Goal: Information Seeking & Learning: Learn about a topic

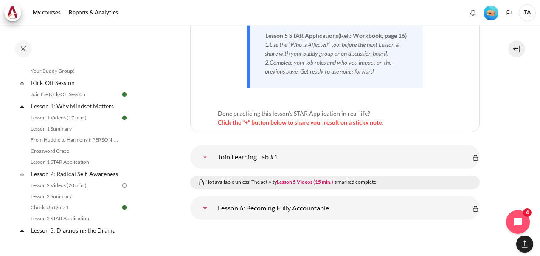
scroll to position [170, 0]
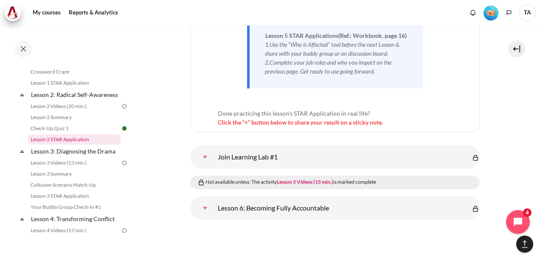
click at [82, 144] on link "Lesson 2 STAR Application" at bounding box center [74, 139] width 93 height 10
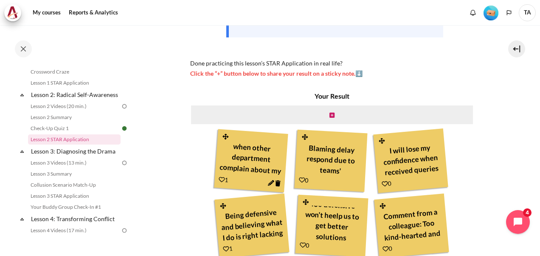
scroll to position [20, 0]
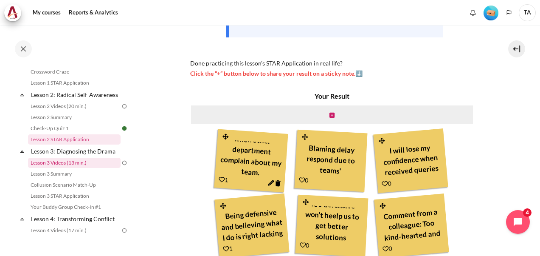
click at [62, 168] on link "Lesson 3 Videos (13 min.)" at bounding box center [74, 163] width 93 height 10
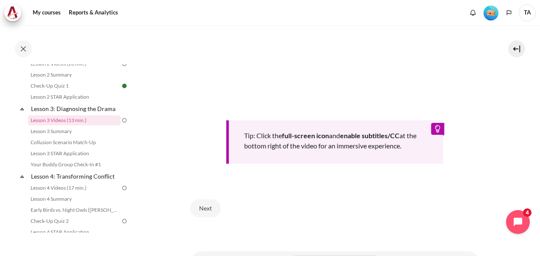
scroll to position [340, 0]
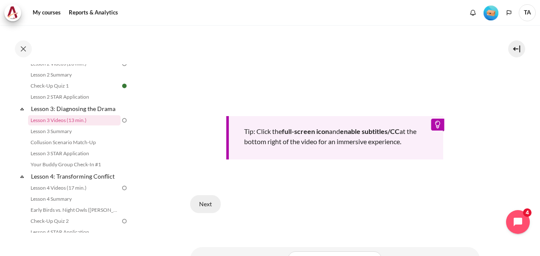
click at [202, 204] on button "Next" at bounding box center [205, 204] width 31 height 18
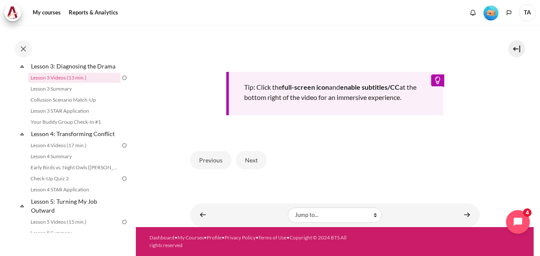
scroll to position [380, 0]
click at [252, 157] on button "Next" at bounding box center [251, 160] width 31 height 18
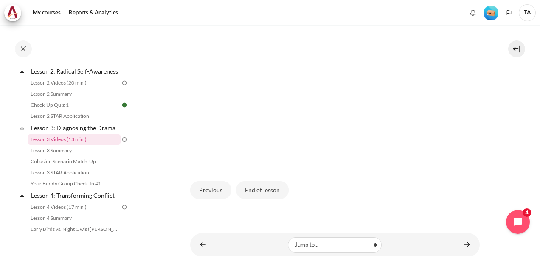
scroll to position [266, 0]
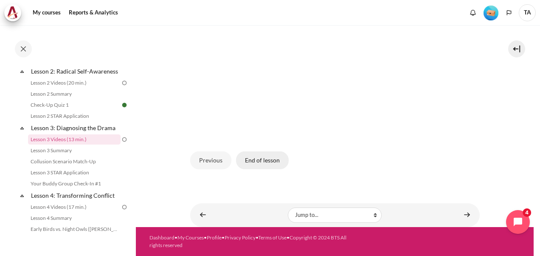
click at [272, 163] on button "End of lesson" at bounding box center [262, 160] width 53 height 18
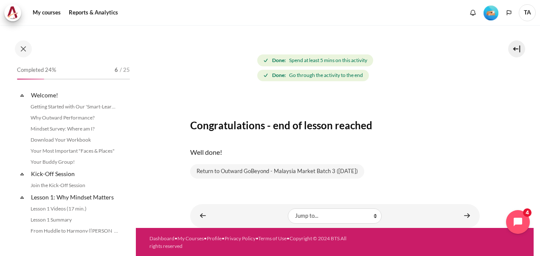
scroll to position [193, 0]
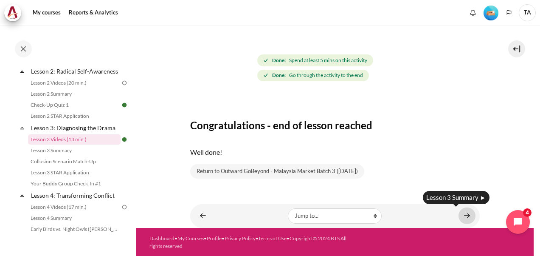
click at [466, 215] on link "Content" at bounding box center [467, 215] width 17 height 17
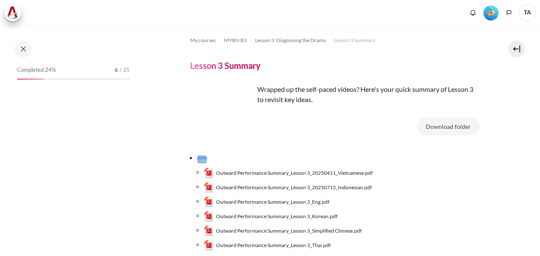
scroll to position [42, 0]
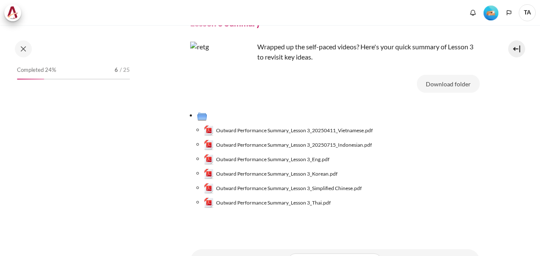
click at [297, 160] on span "Outward Performance Summary_Lesson 3_Eng.pdf" at bounding box center [272, 159] width 113 height 8
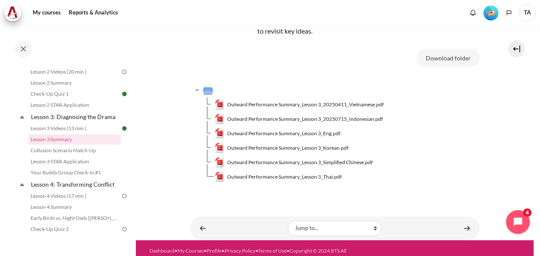
scroll to position [81, 0]
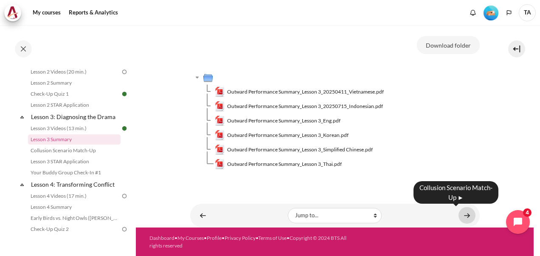
click at [460, 215] on link "Content" at bounding box center [467, 215] width 17 height 17
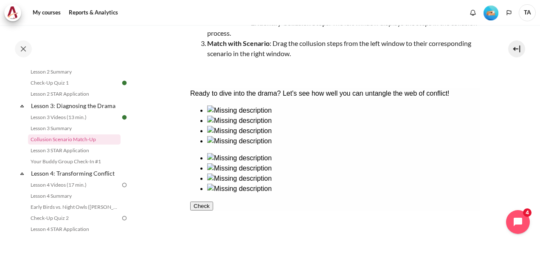
scroll to position [170, 0]
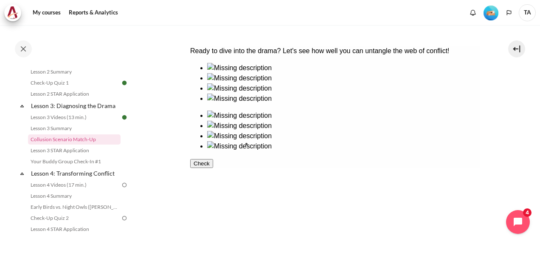
drag, startPoint x: 281, startPoint y: 167, endPoint x: 279, endPoint y: 164, distance: 4.6
click at [279, 104] on ul at bounding box center [335, 83] width 290 height 41
drag, startPoint x: 218, startPoint y: 170, endPoint x: 418, endPoint y: 168, distance: 200.1
drag, startPoint x: 421, startPoint y: 163, endPoint x: 224, endPoint y: 177, distance: 196.8
click at [224, 161] on div at bounding box center [335, 112] width 290 height 99
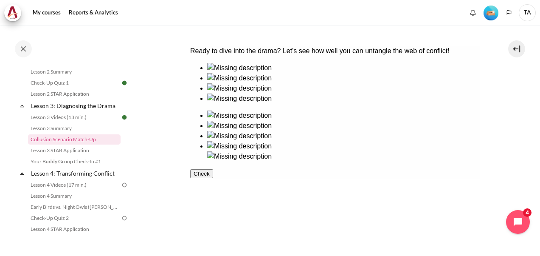
click at [271, 161] on img at bounding box center [239, 156] width 65 height 10
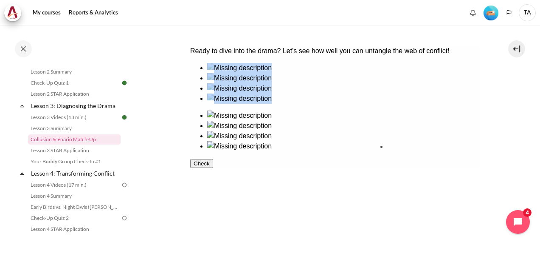
drag, startPoint x: 224, startPoint y: 170, endPoint x: 415, endPoint y: 170, distance: 190.3
click at [271, 151] on img at bounding box center [239, 146] width 65 height 10
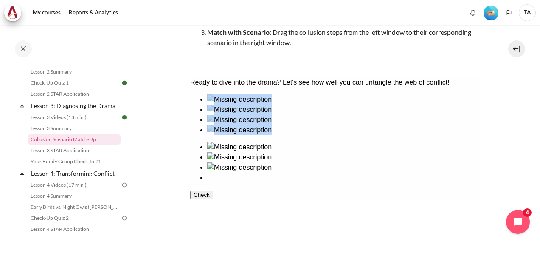
scroll to position [127, 0]
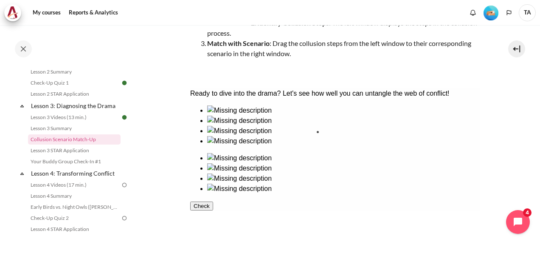
drag, startPoint x: 279, startPoint y: 150, endPoint x: 349, endPoint y: 149, distance: 70.1
drag, startPoint x: 223, startPoint y: 209, endPoint x: 347, endPoint y: 206, distance: 124.1
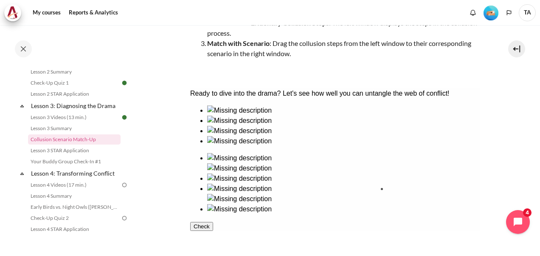
drag, startPoint x: 289, startPoint y: 212, endPoint x: 424, endPoint y: 211, distance: 134.7
drag, startPoint x: 224, startPoint y: 152, endPoint x: 429, endPoint y: 153, distance: 204.8
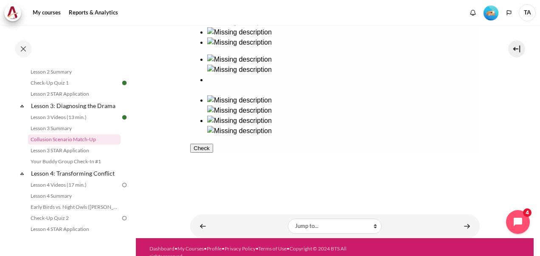
scroll to position [227, 0]
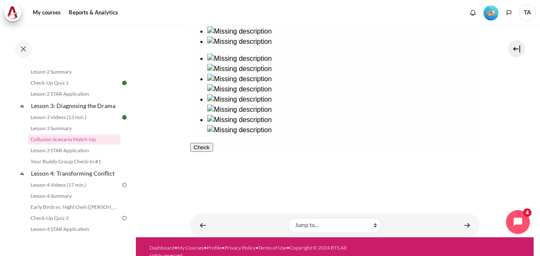
click at [213, 152] on button "Check" at bounding box center [201, 147] width 23 height 9
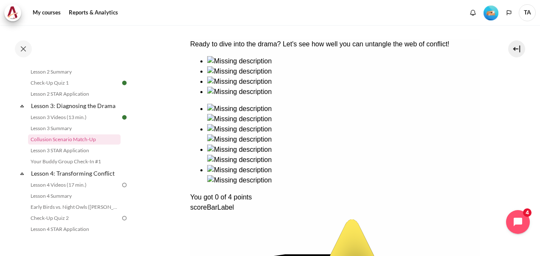
scroll to position [184, 0]
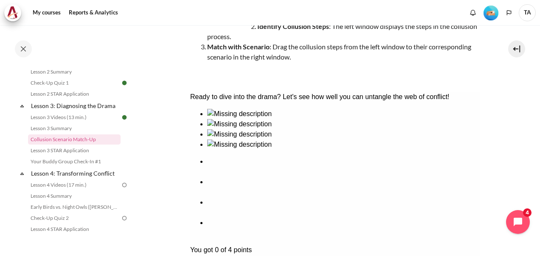
scroll to position [136, 0]
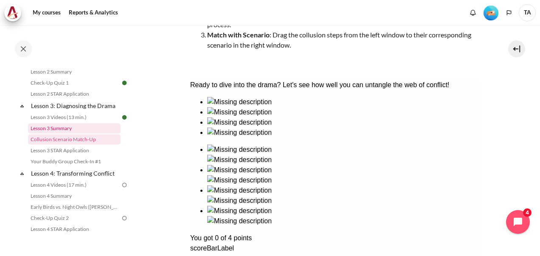
click at [74, 133] on link "Lesson 3 Summary" at bounding box center [74, 128] width 93 height 10
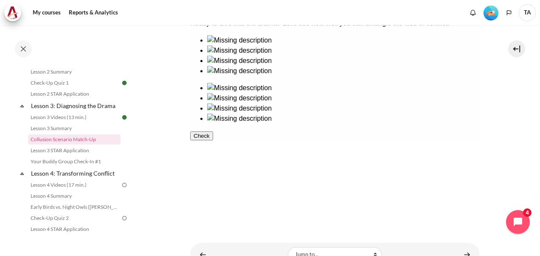
scroll to position [184, 0]
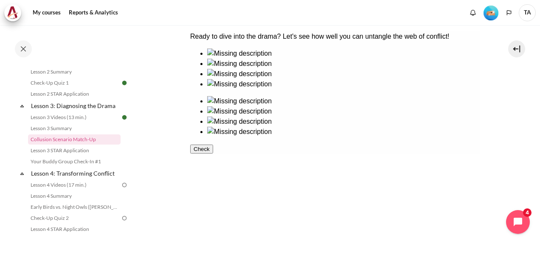
click at [227, 79] on div at bounding box center [343, 79] width 273 height 0
drag, startPoint x: 279, startPoint y: 108, endPoint x: 412, endPoint y: 104, distance: 133.0
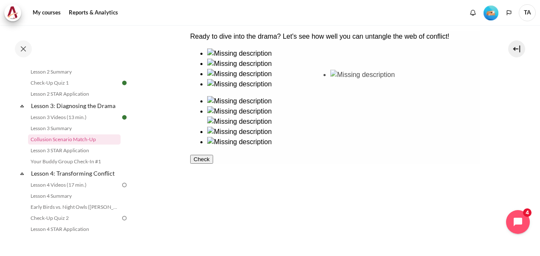
drag, startPoint x: 277, startPoint y: 153, endPoint x: 355, endPoint y: 95, distance: 97.5
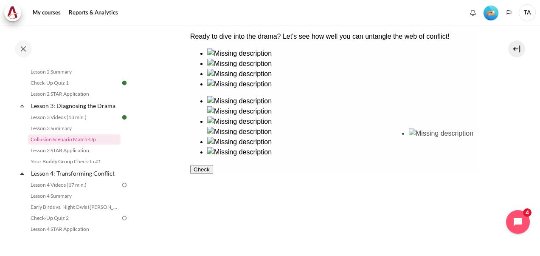
drag, startPoint x: 217, startPoint y: 105, endPoint x: 429, endPoint y: 162, distance: 219.9
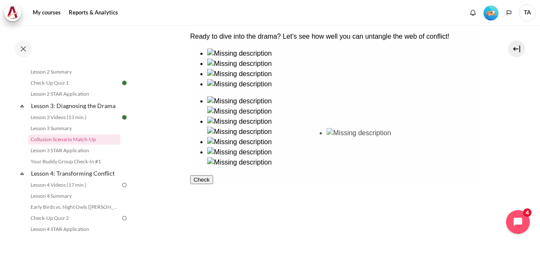
drag, startPoint x: 222, startPoint y: 155, endPoint x: 351, endPoint y: 155, distance: 129.2
click at [213, 194] on button "Check" at bounding box center [201, 189] width 23 height 9
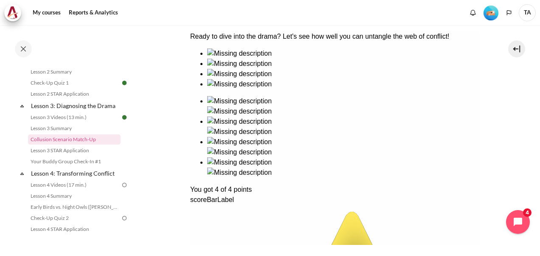
scroll to position [241, 0]
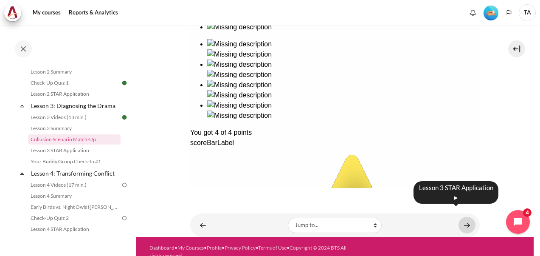
click at [461, 217] on link "Content" at bounding box center [467, 225] width 17 height 17
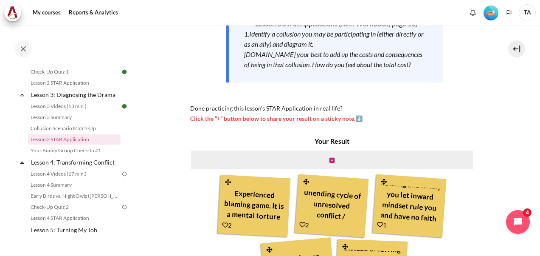
scroll to position [170, 0]
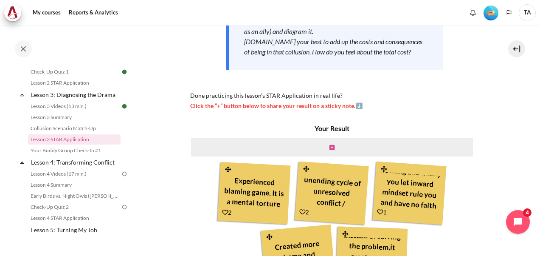
click at [330, 145] on icon "Content" at bounding box center [332, 147] width 5 height 6
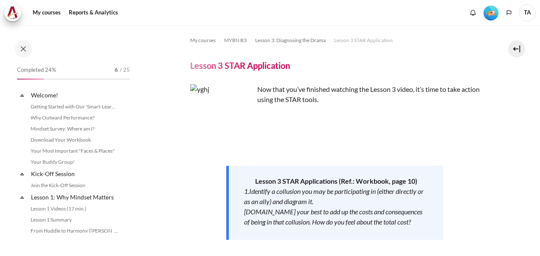
scroll to position [205, 0]
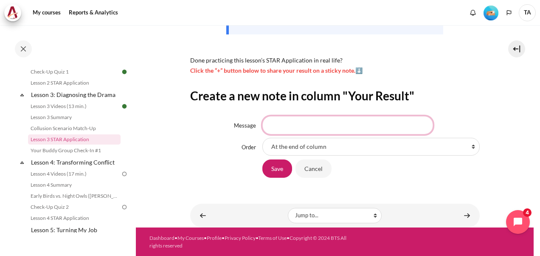
click at [286, 127] on input "Message" at bounding box center [348, 125] width 171 height 18
click at [271, 125] on input "Time wasted on checking and rechecking." at bounding box center [348, 125] width 171 height 18
type input "Time wasted on checking and rechecking."
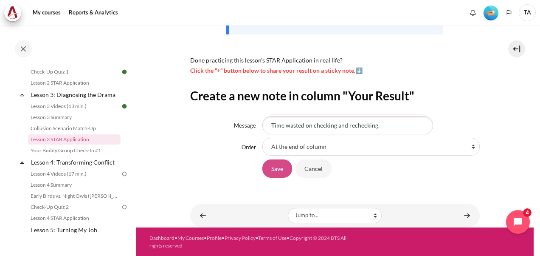
click at [274, 171] on input "Save" at bounding box center [278, 168] width 30 height 18
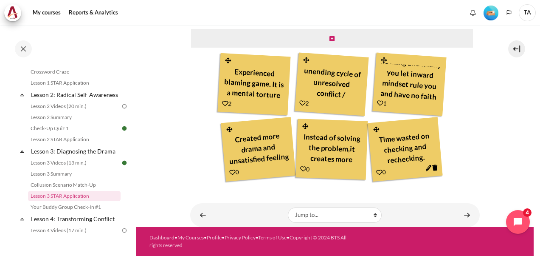
scroll to position [255, 0]
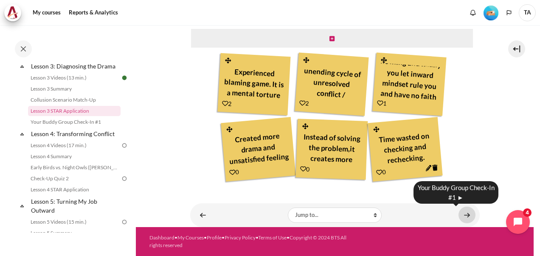
click at [466, 216] on link "Content" at bounding box center [467, 214] width 17 height 17
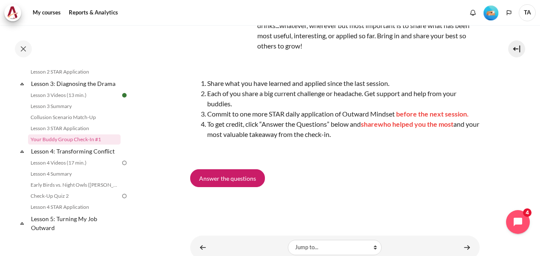
scroll to position [85, 0]
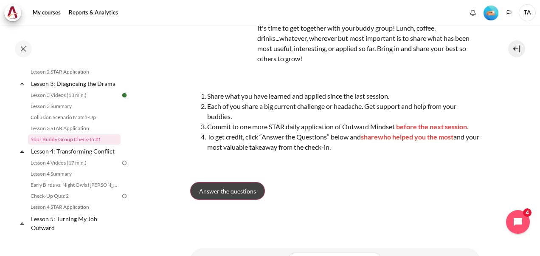
click at [229, 192] on span "Answer the questions" at bounding box center [227, 191] width 57 height 9
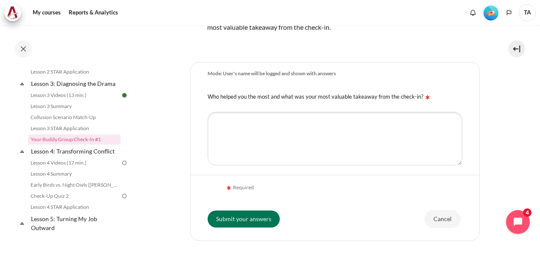
scroll to position [212, 0]
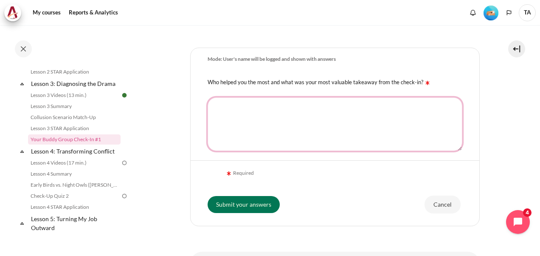
click at [340, 140] on textarea "Who helped you the most and what was your most valuable takeaway from the check…" at bounding box center [335, 124] width 255 height 54
click at [424, 82] on img "Content" at bounding box center [428, 83] width 8 height 8
click at [424, 97] on textarea "Who helped you the most and what was your most valuable takeaway from the check…" at bounding box center [335, 124] width 255 height 54
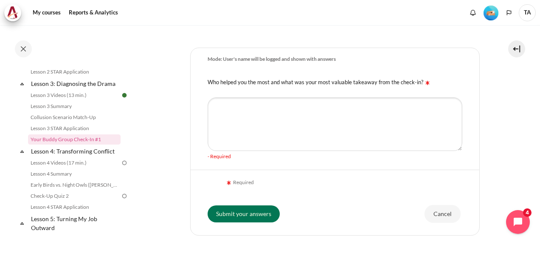
click at [229, 184] on img "Content" at bounding box center [229, 182] width 8 height 8
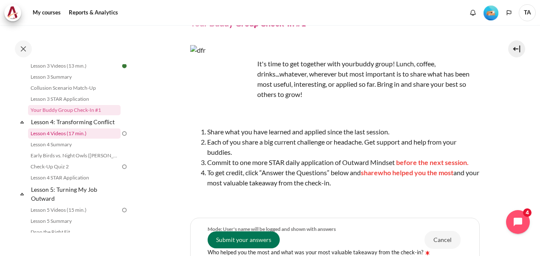
scroll to position [280, 0]
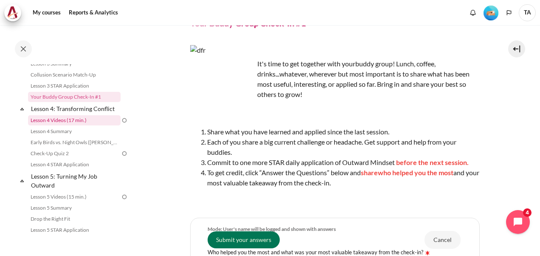
click at [71, 125] on link "Lesson 4 Videos (17 min.)" at bounding box center [74, 120] width 93 height 10
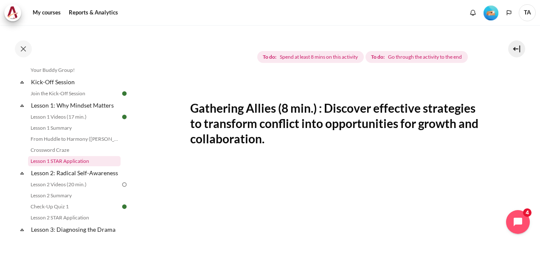
scroll to position [91, 0]
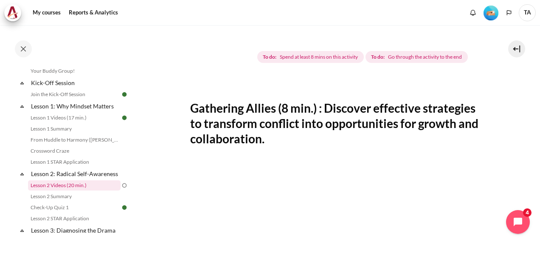
click at [53, 190] on link "Lesson 2 Videos (20 min.)" at bounding box center [74, 185] width 93 height 10
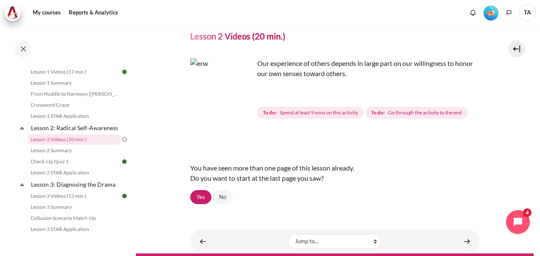
scroll to position [42, 0]
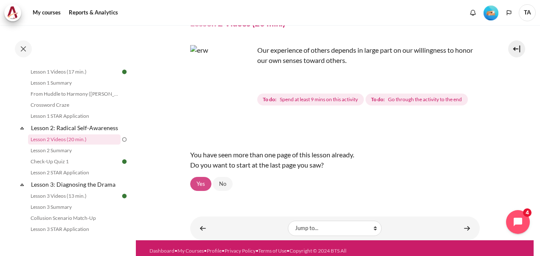
click at [200, 181] on link "Yes" at bounding box center [200, 184] width 21 height 14
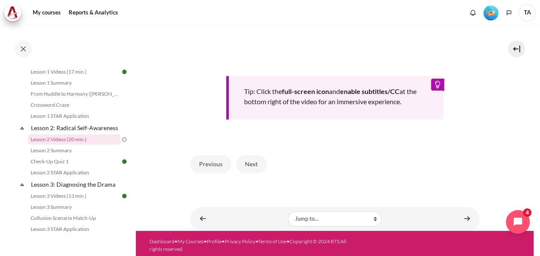
scroll to position [370, 0]
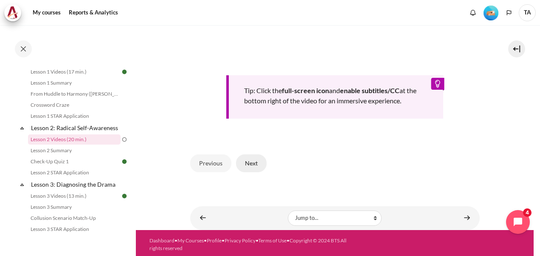
click at [252, 161] on button "Next" at bounding box center [251, 163] width 31 height 18
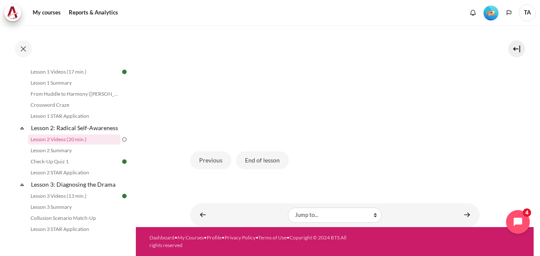
scroll to position [256, 0]
click at [269, 155] on button "End of lesson" at bounding box center [262, 160] width 53 height 18
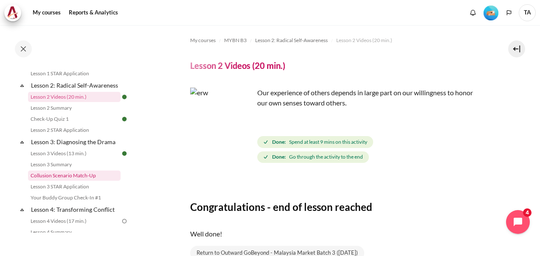
scroll to position [52, 0]
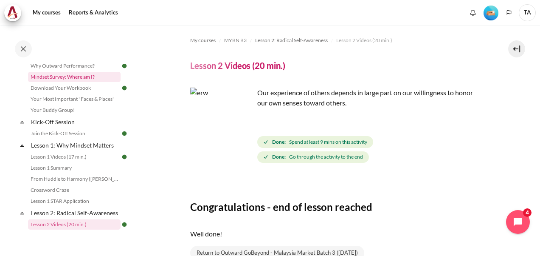
click at [97, 78] on link "Mindset Survey: Where am I?" at bounding box center [74, 77] width 93 height 10
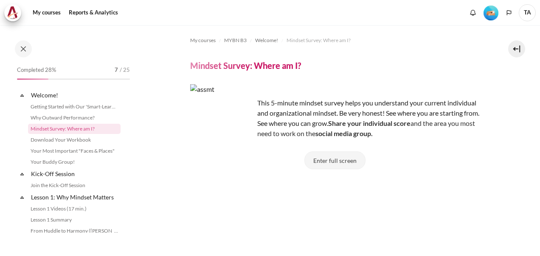
click at [324, 163] on button "Enter full screen" at bounding box center [335, 160] width 61 height 18
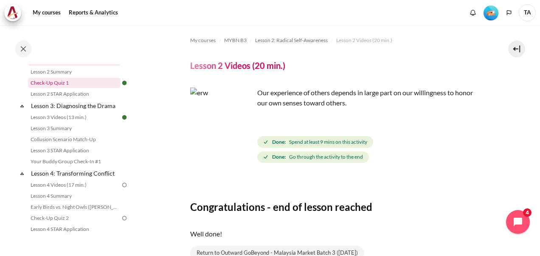
scroll to position [222, 0]
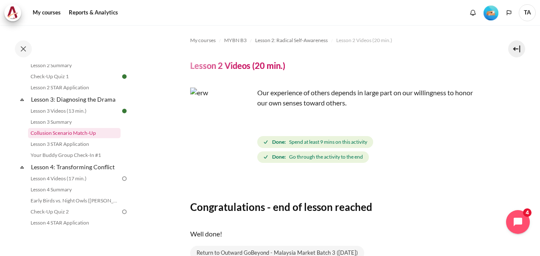
click at [70, 138] on link "Collusion Scenario Match-Up" at bounding box center [74, 133] width 93 height 10
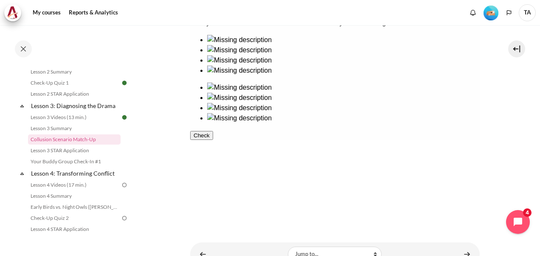
scroll to position [227, 0]
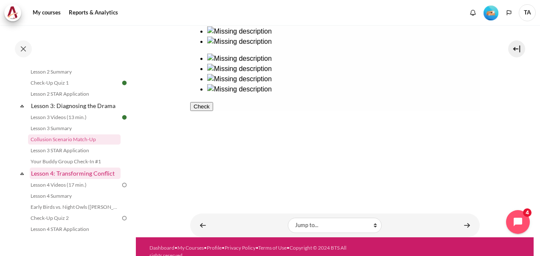
click at [76, 179] on link "Lesson 4: Transforming Conflict" at bounding box center [75, 172] width 91 height 11
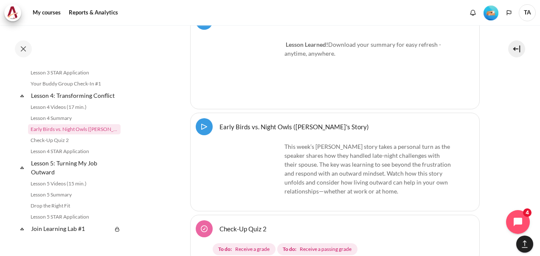
scroll to position [3841, 0]
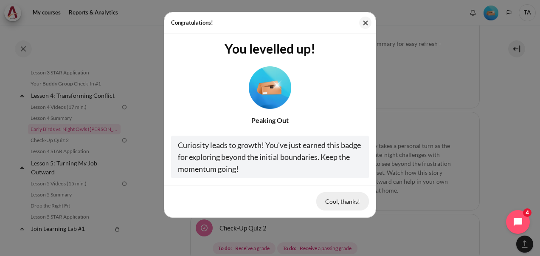
click at [334, 199] on button "Cool, thanks!" at bounding box center [343, 201] width 53 height 18
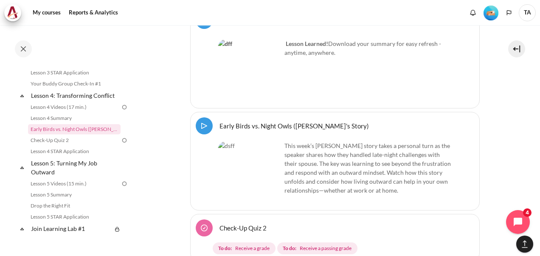
click at [121, 111] on img at bounding box center [125, 107] width 8 height 8
click at [69, 112] on link "Lesson 4 Videos (17 min.)" at bounding box center [74, 107] width 93 height 10
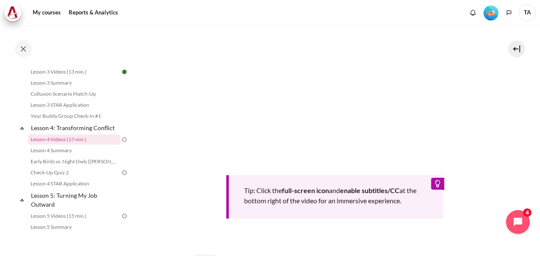
scroll to position [340, 0]
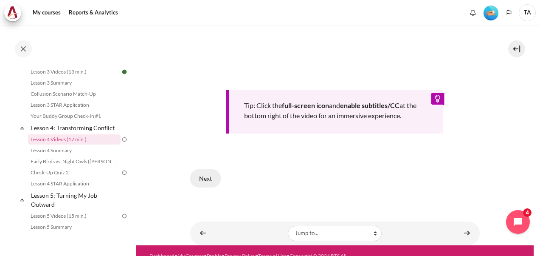
click at [201, 187] on button "Next" at bounding box center [205, 178] width 31 height 18
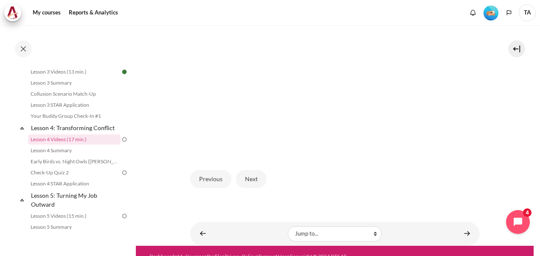
scroll to position [212, 0]
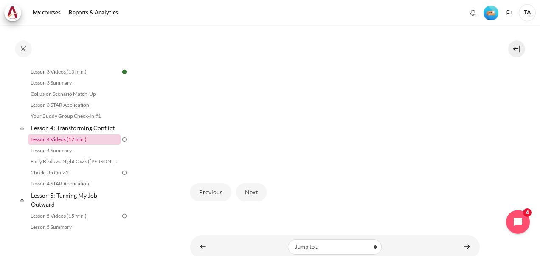
click at [79, 144] on link "Lesson 4 Videos (17 min.)" at bounding box center [74, 139] width 93 height 10
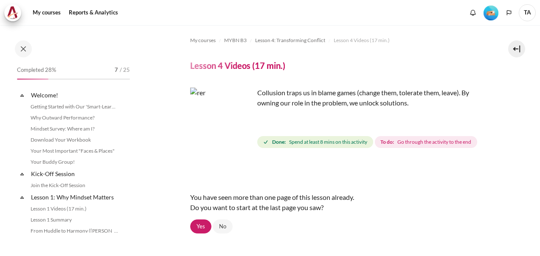
scroll to position [261, 0]
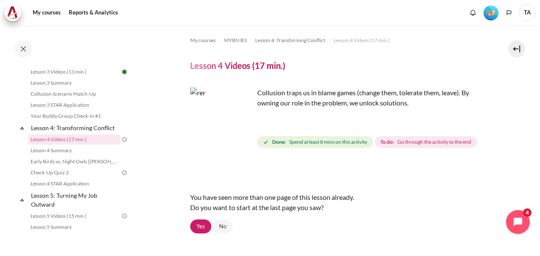
click at [240, 136] on img "Content" at bounding box center [222, 120] width 64 height 64
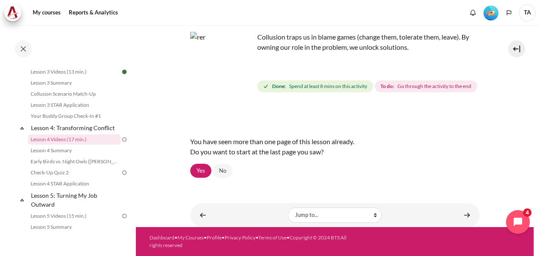
scroll to position [71, 0]
click at [197, 170] on link "Yes" at bounding box center [200, 171] width 21 height 14
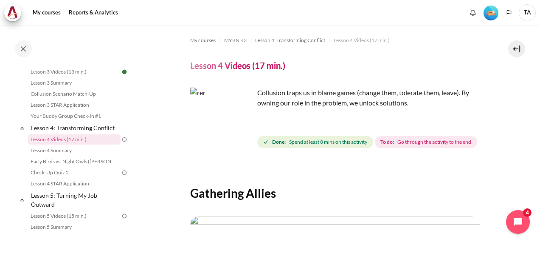
click at [242, 135] on img "Content" at bounding box center [222, 120] width 64 height 64
click at [240, 133] on img "Content" at bounding box center [222, 120] width 64 height 64
click at [220, 139] on img "Content" at bounding box center [222, 120] width 64 height 64
click at [284, 142] on strong "Done:" at bounding box center [279, 142] width 14 height 8
click at [398, 146] on span "Go through the activity to the end" at bounding box center [435, 142] width 74 height 8
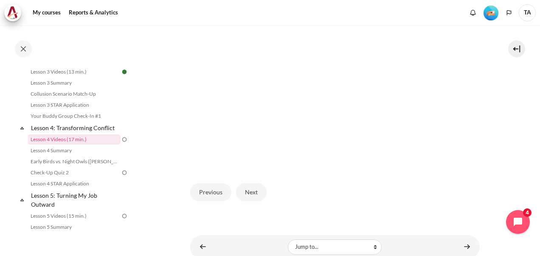
scroll to position [255, 0]
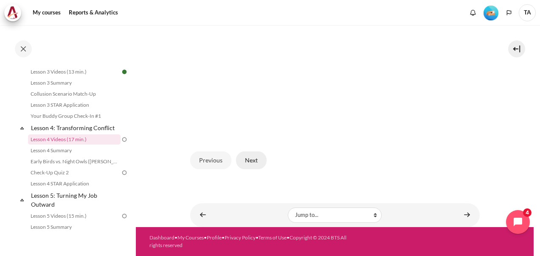
click at [247, 161] on button "Next" at bounding box center [251, 160] width 31 height 18
click at [253, 160] on button "Next" at bounding box center [251, 160] width 31 height 18
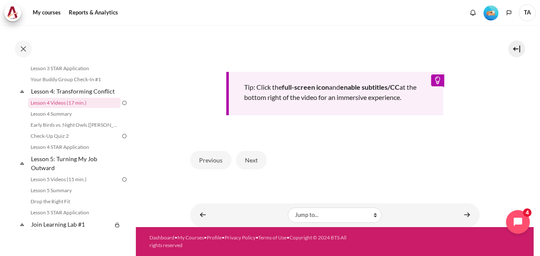
scroll to position [370, 0]
click at [250, 164] on button "Next" at bounding box center [251, 160] width 31 height 18
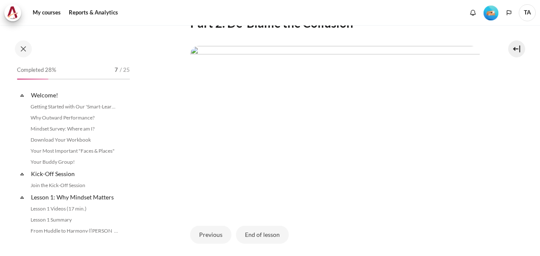
scroll to position [261, 0]
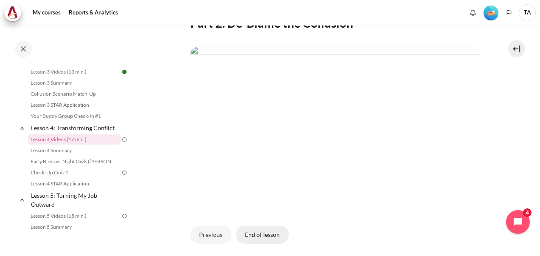
click at [262, 243] on button "End of lesson" at bounding box center [262, 235] width 53 height 18
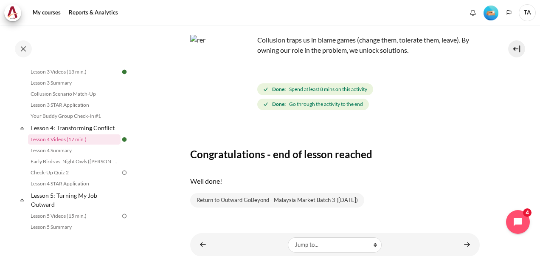
scroll to position [82, 0]
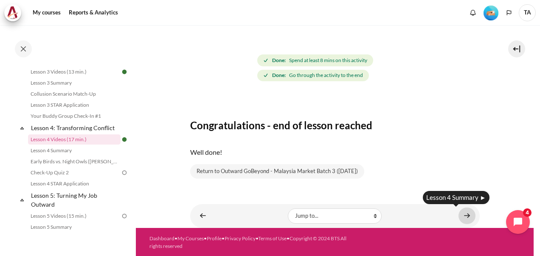
click at [463, 217] on link "Content" at bounding box center [467, 215] width 17 height 17
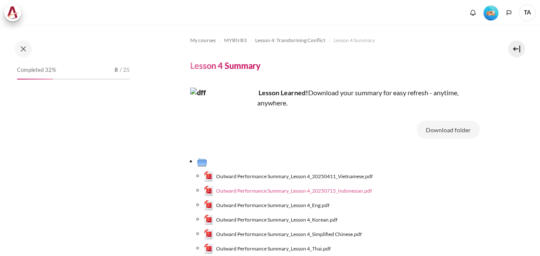
scroll to position [272, 0]
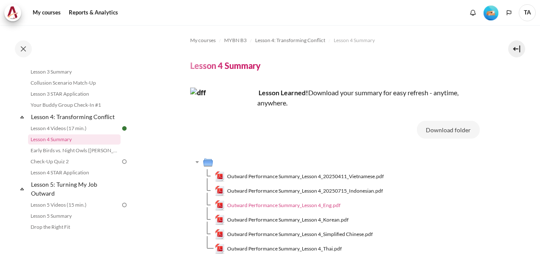
click at [325, 205] on span "Outward Performance Summary_Lesson 4_Eng.pdf" at bounding box center [283, 205] width 113 height 8
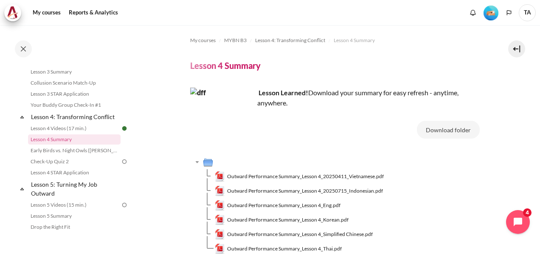
scroll to position [85, 0]
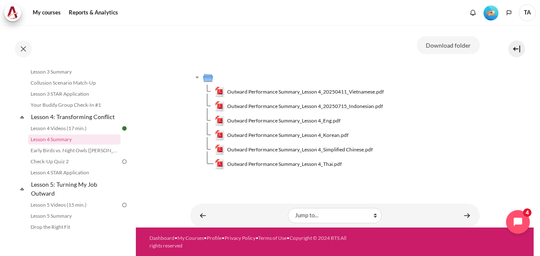
click at [325, 178] on div "My courses MYBN B3 Lesson 4: Transforming Conflict Lesson 4 Summary Lesson 4 Su…" at bounding box center [335, 66] width 290 height 250
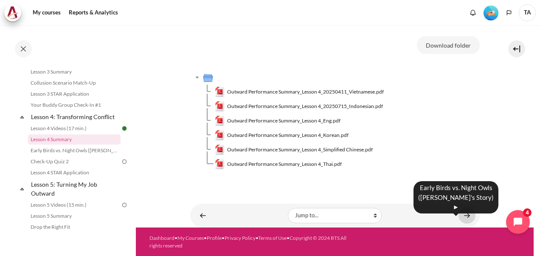
click at [459, 214] on link "Content" at bounding box center [467, 215] width 17 height 17
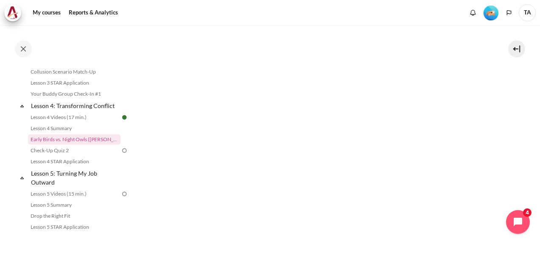
scroll to position [297, 0]
click at [513, 132] on section "My courses MYBN B3 Lesson 4: Transforming Conflict Early Birds vs. Night Owls (…" at bounding box center [335, 60] width 398 height 664
click at [506, 136] on section "My courses MYBN B3 Lesson 4: Transforming Conflict Early Birds vs. Night Owls (…" at bounding box center [335, 60] width 398 height 664
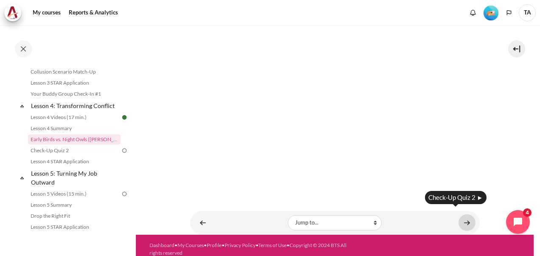
click at [464, 214] on link "Content" at bounding box center [467, 222] width 17 height 17
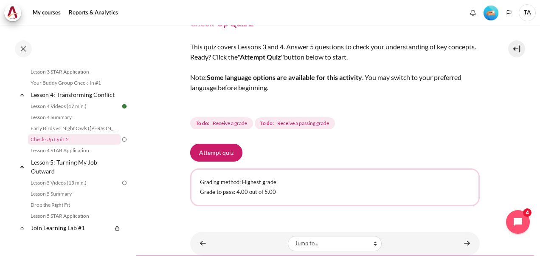
scroll to position [70, 0]
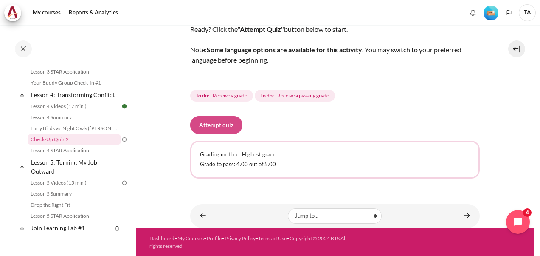
click at [210, 123] on button "Attempt quiz" at bounding box center [216, 125] width 52 height 18
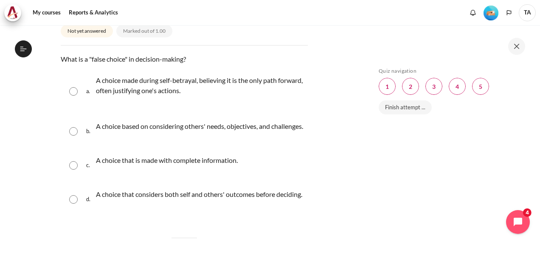
scroll to position [127, 0]
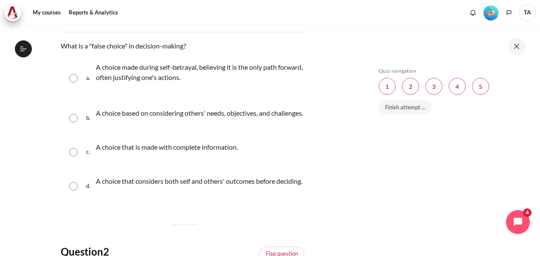
click at [71, 76] on input "Content" at bounding box center [73, 78] width 8 height 8
radio input "true"
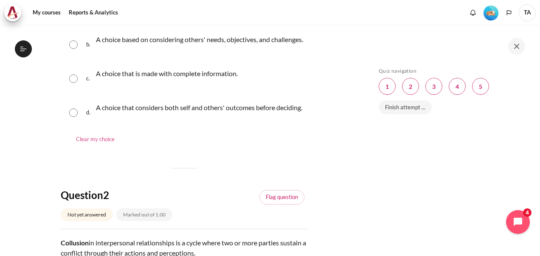
scroll to position [212, 0]
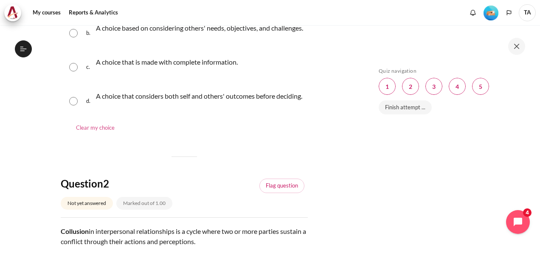
click at [106, 136] on link "Clear my choice" at bounding box center [96, 128] width 56 height 17
radio input "true"
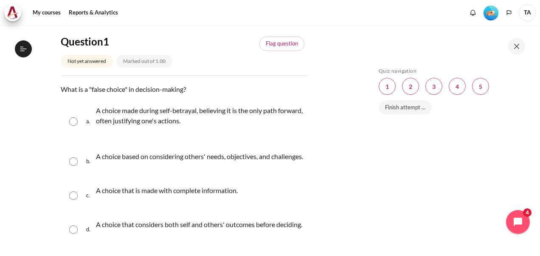
scroll to position [85, 0]
drag, startPoint x: 67, startPoint y: 115, endPoint x: 71, endPoint y: 118, distance: 4.5
click at [67, 116] on div "a. A choice made during self-betrayal, believing it is the only path forward, o…" at bounding box center [184, 121] width 247 height 44
click at [75, 120] on input "Content" at bounding box center [73, 120] width 8 height 8
radio input "true"
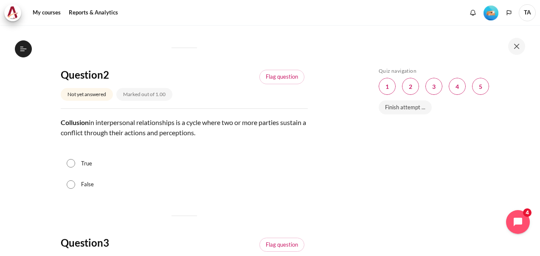
scroll to position [340, 0]
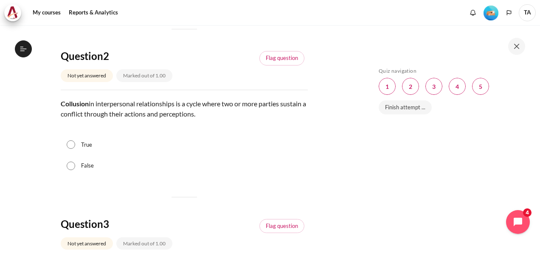
click at [63, 155] on div "True" at bounding box center [184, 144] width 247 height 21
click at [73, 149] on input "True" at bounding box center [71, 144] width 8 height 8
radio input "true"
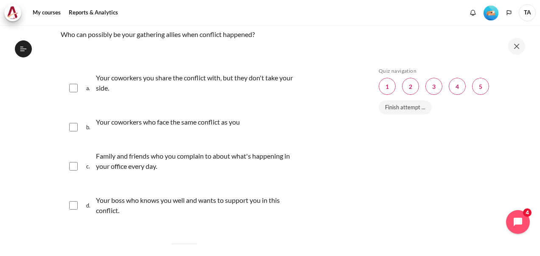
scroll to position [595, 0]
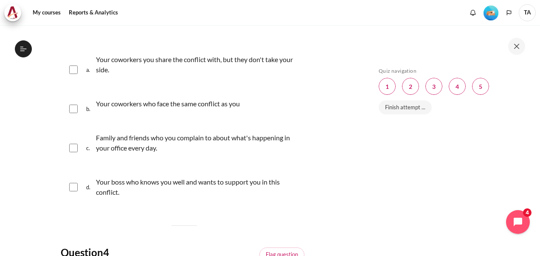
click at [76, 152] on input "Content" at bounding box center [73, 148] width 8 height 8
checkbox input "true"
click at [76, 191] on input "Content" at bounding box center [73, 187] width 8 height 8
checkbox input "true"
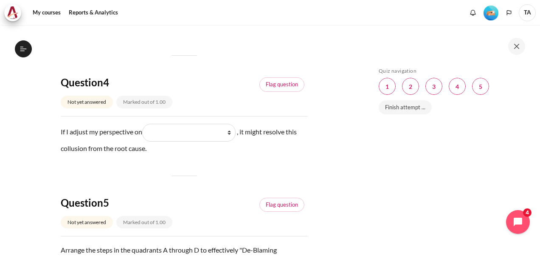
scroll to position [807, 0]
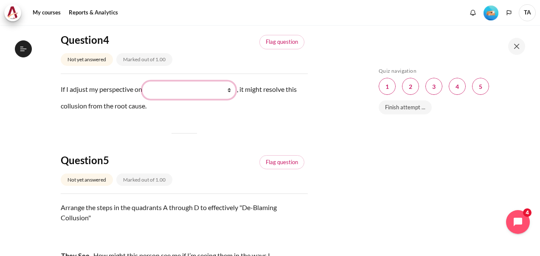
click at [182, 99] on select "What I see and feel about what they do (我看到什么) What I do (我做了什么) What they do (…" at bounding box center [188, 90] width 93 height 18
click at [185, 99] on select "What I see and feel about what they do (我看到什么) What I do (我做了什么) What they do (…" at bounding box center [188, 90] width 93 height 18
click at [230, 99] on select "What I see and feel about what they do (我看到什么) What I do (我做了什么) What they do (…" at bounding box center [188, 90] width 93 height 18
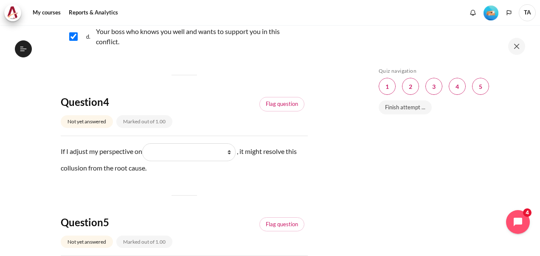
scroll to position [758, 0]
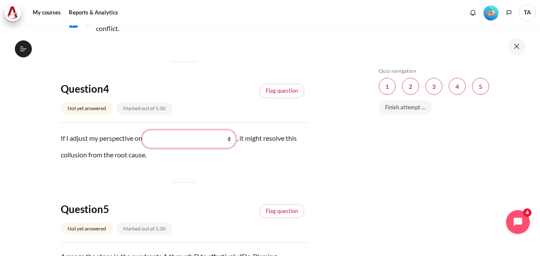
click at [208, 148] on select "What I see and feel about what they do (我看到什么) What I do (我做了什么) What they do (…" at bounding box center [188, 139] width 93 height 18
click at [233, 148] on select "What I see and feel about what they do (我看到什么) What I do (我做了什么) What they do (…" at bounding box center [188, 139] width 93 height 18
select select "1"
click at [144, 148] on select "What I see and feel about what they do (我看到什么) What I do (我做了什么) What they do (…" at bounding box center [188, 139] width 93 height 18
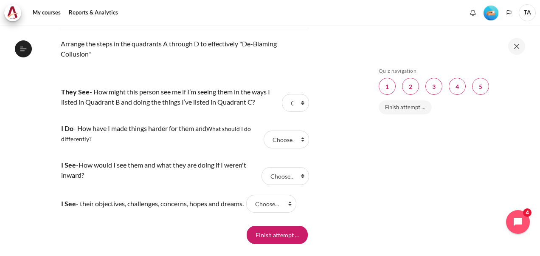
scroll to position [1013, 0]
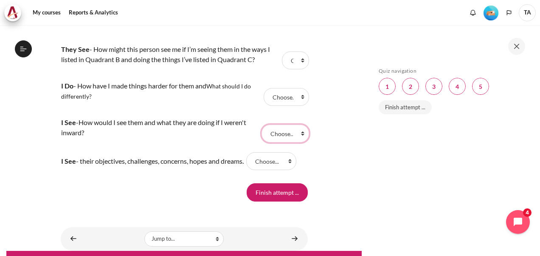
click at [299, 142] on select "Choose... B D C A" at bounding box center [286, 133] width 48 height 18
click at [298, 69] on select "Choose... B D C A" at bounding box center [295, 60] width 27 height 18
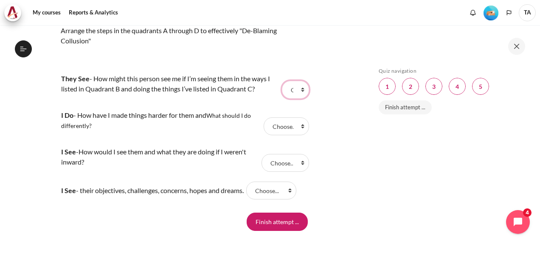
scroll to position [971, 0]
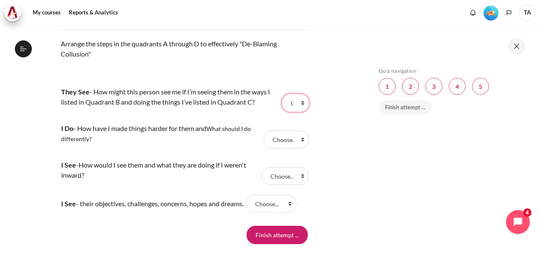
click at [296, 112] on select "Choose... B D C A" at bounding box center [295, 103] width 27 height 18
click at [282, 112] on select "Choose... B D C A" at bounding box center [295, 103] width 27 height 18
click at [297, 112] on select "Choose... B D C A" at bounding box center [295, 103] width 27 height 18
select select "1"
click at [282, 112] on select "Choose... B D C A" at bounding box center [295, 103] width 27 height 18
